Goal: Navigation & Orientation: Locate item on page

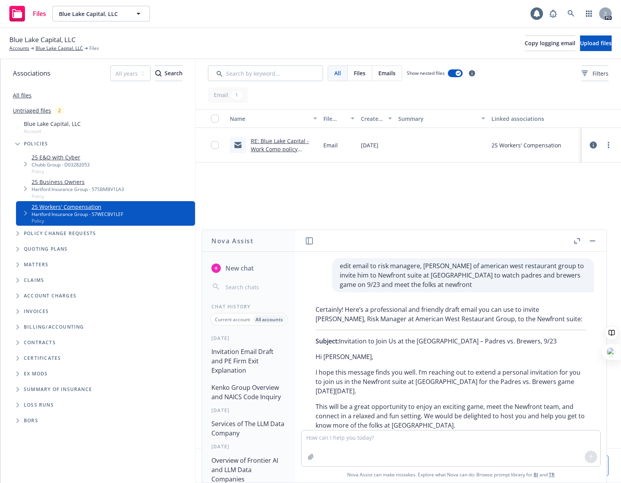
scroll to position [1327, 0]
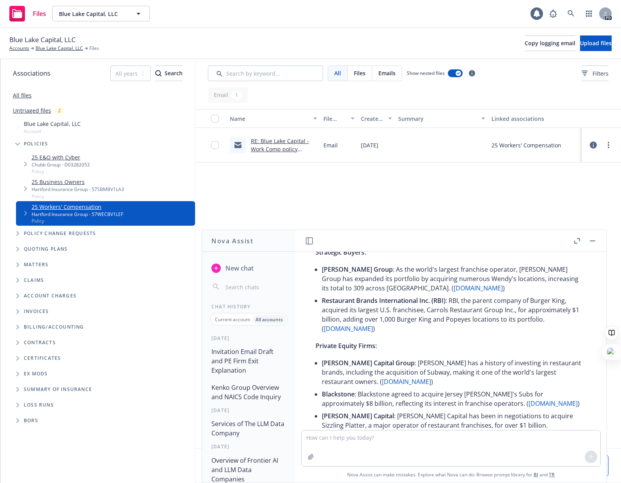
click at [246, 200] on div "Name File type Created on Summary Linked associations RE: Blue Lake Capital - W…" at bounding box center [407, 278] width 425 height 339
